Goal: Task Accomplishment & Management: Use online tool/utility

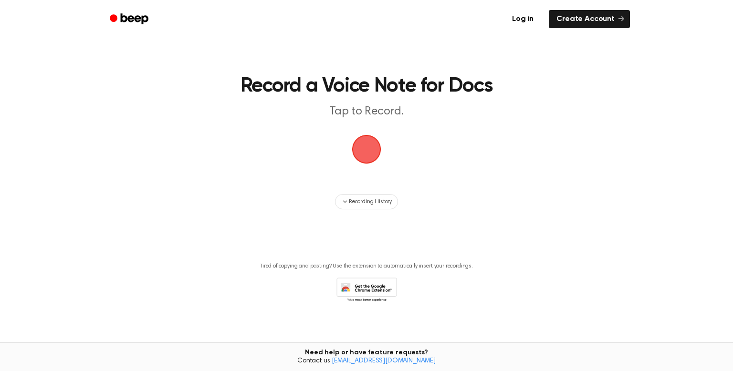
click at [372, 152] on span "button" at bounding box center [366, 149] width 53 height 53
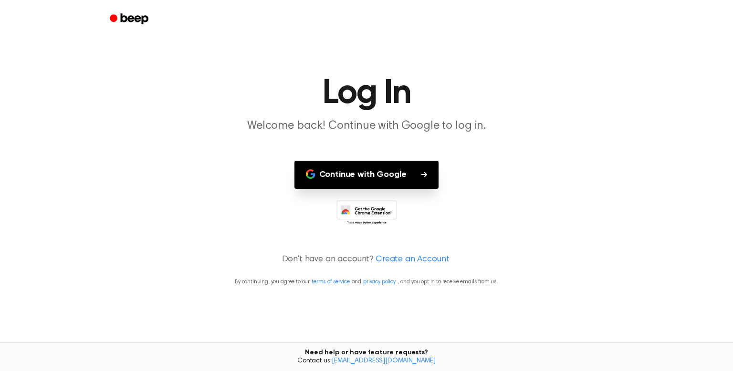
click at [411, 161] on button "Continue with Google" at bounding box center [366, 175] width 145 height 28
click at [377, 202] on icon at bounding box center [366, 213] width 61 height 26
click at [358, 174] on button "Continue with Google" at bounding box center [366, 175] width 145 height 28
click at [414, 173] on button "Continue with Google" at bounding box center [366, 175] width 145 height 28
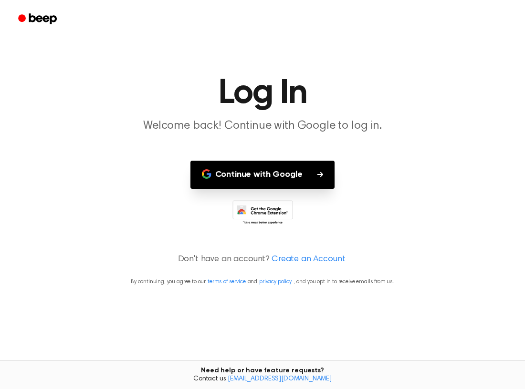
click at [270, 172] on button "Continue with Google" at bounding box center [262, 175] width 145 height 28
drag, startPoint x: 276, startPoint y: 199, endPoint x: 270, endPoint y: 212, distance: 15.0
click at [270, 212] on main "Log In Welcome back! Continue with Google to log in. Continue with Google Don't…" at bounding box center [262, 194] width 525 height 389
click at [271, 211] on icon at bounding box center [262, 213] width 61 height 26
